Goal: Task Accomplishment & Management: Manage account settings

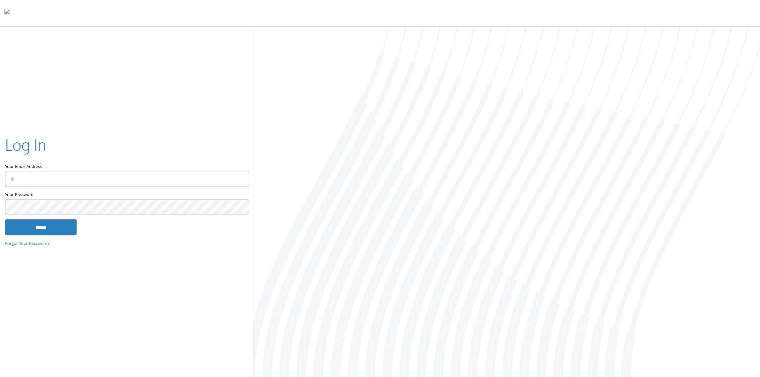
click at [205, 177] on input "Your Email Address" at bounding box center [127, 178] width 244 height 15
type input "**********"
click at [5, 219] on input "******" at bounding box center [40, 226] width 71 height 15
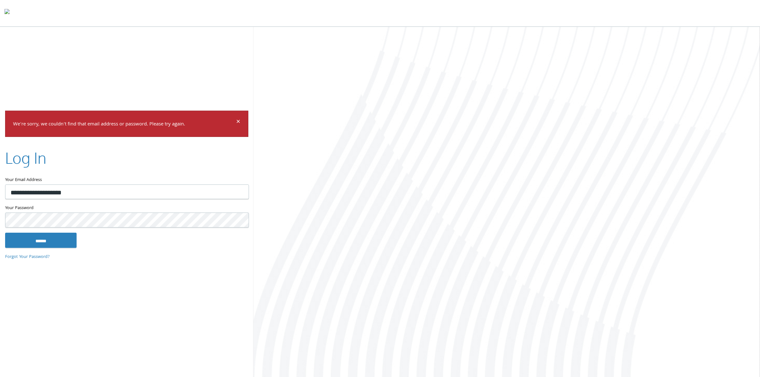
click at [5, 233] on input "******" at bounding box center [40, 240] width 71 height 15
